Goal: Transaction & Acquisition: Purchase product/service

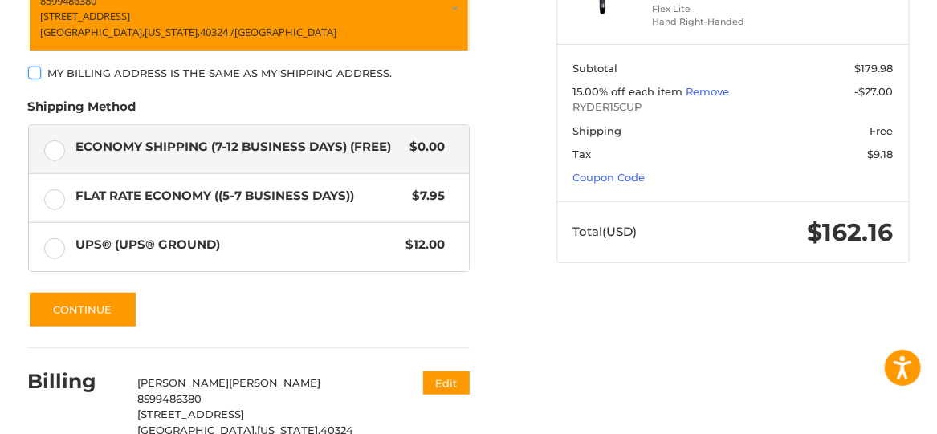
scroll to position [316, 0]
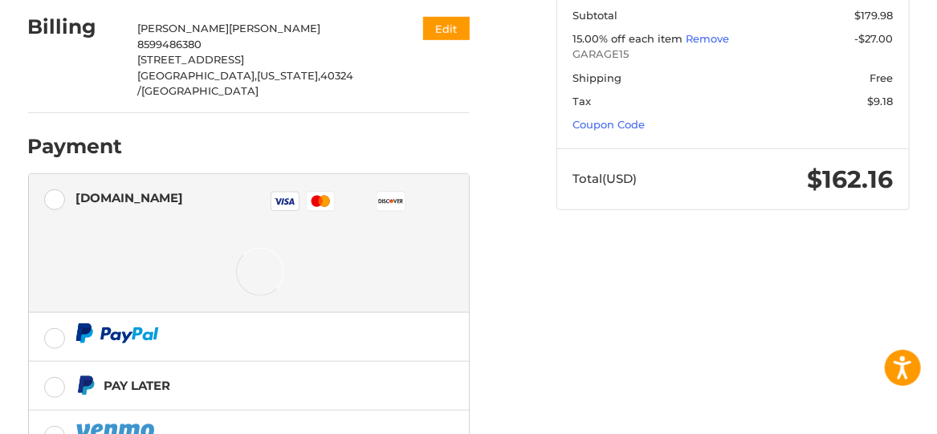
scroll to position [368, 0]
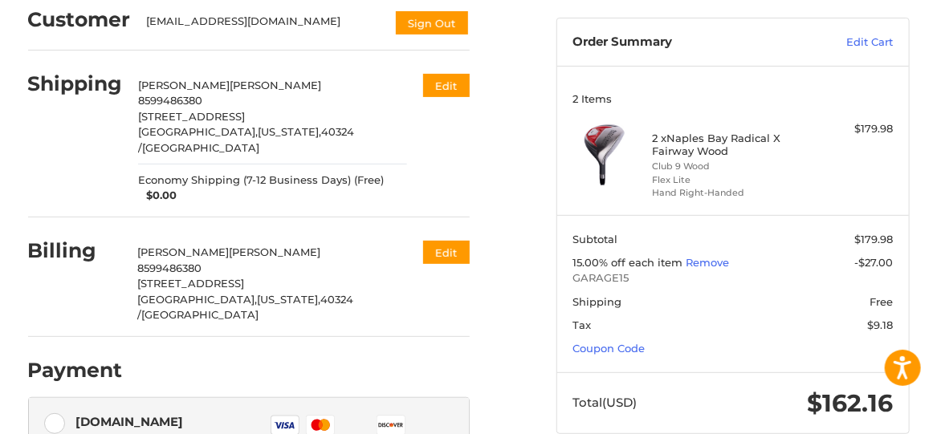
scroll to position [136, 0]
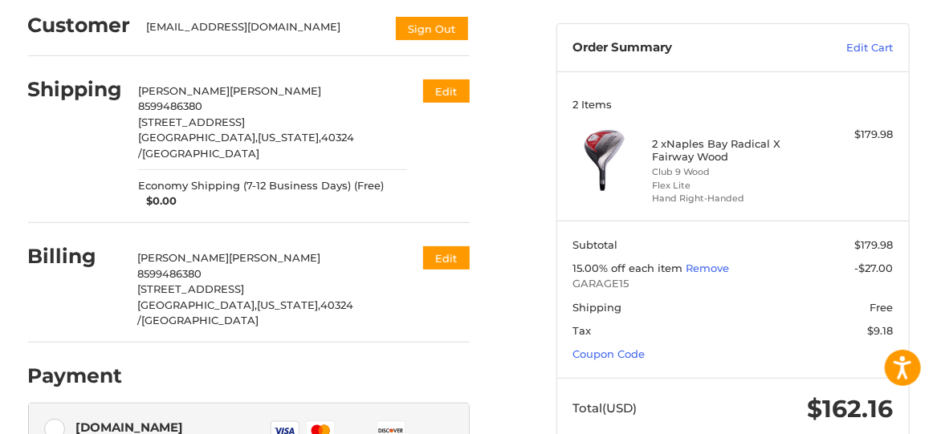
click at [715, 141] on h4 "2 x Naples Bay Radical X Fairway Wood" at bounding box center [731, 150] width 157 height 26
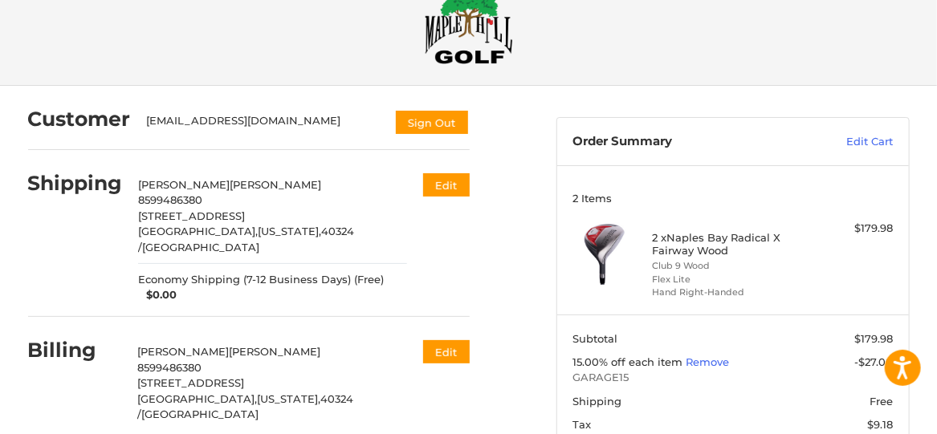
scroll to position [42, 0]
click at [874, 140] on link "Edit Cart" at bounding box center [842, 143] width 102 height 16
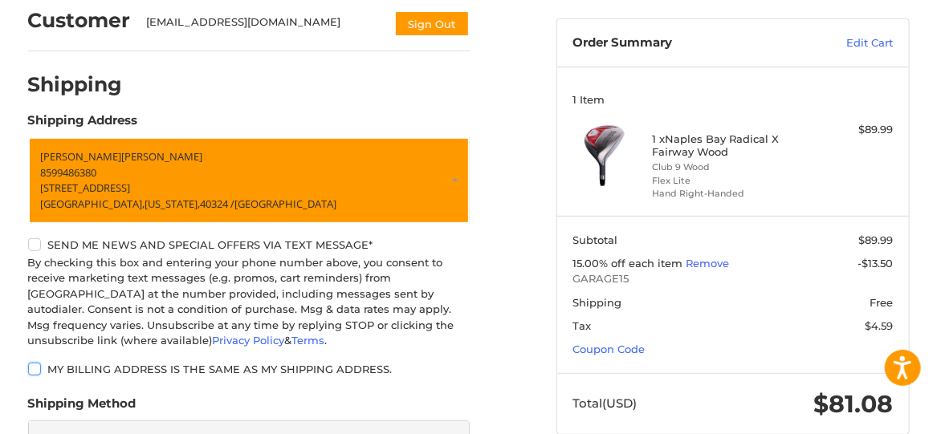
scroll to position [138, 0]
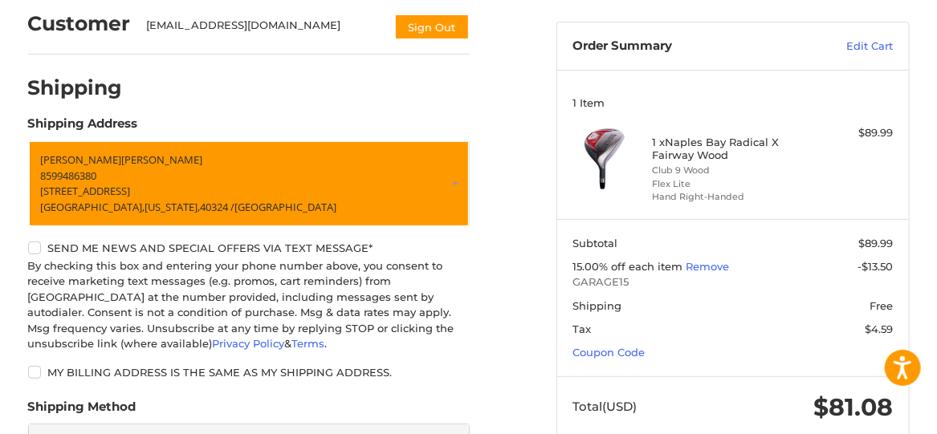
click at [702, 159] on h4 "1 x Naples Bay Radical X Fairway Wood" at bounding box center [731, 149] width 157 height 26
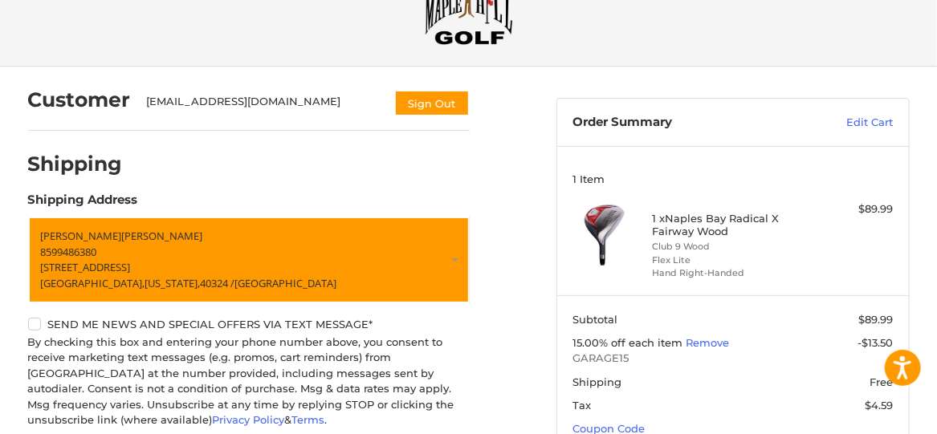
scroll to position [0, 0]
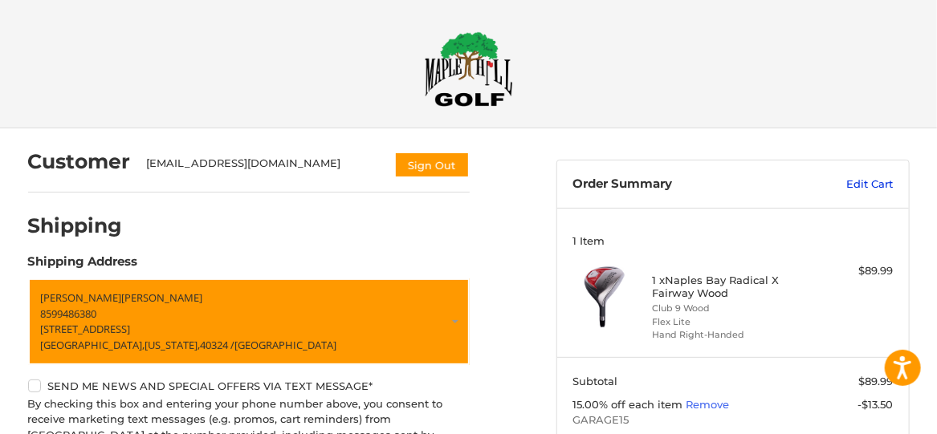
click at [880, 185] on link "Edit Cart" at bounding box center [842, 185] width 102 height 16
